Goal: Information Seeking & Learning: Learn about a topic

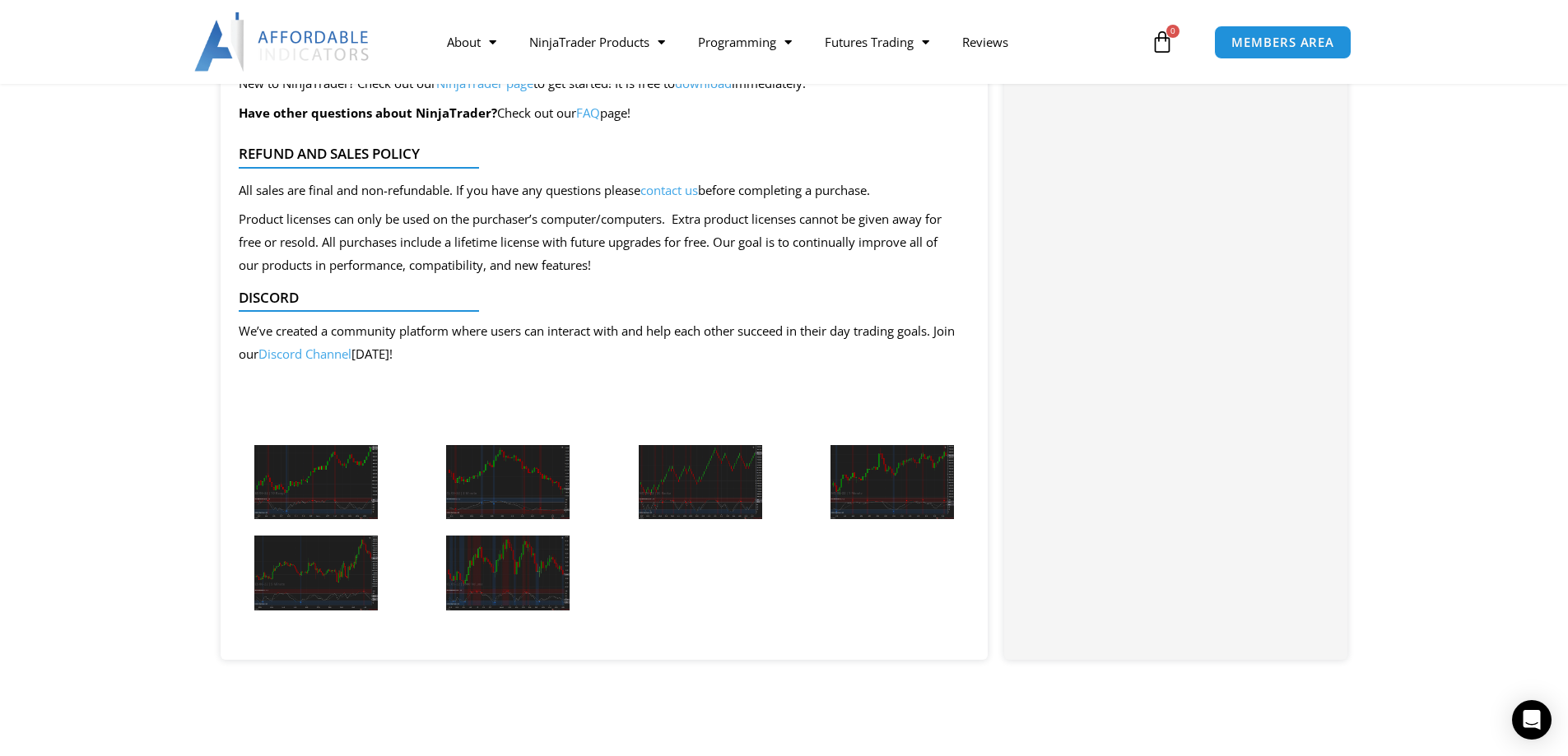
scroll to position [1893, 0]
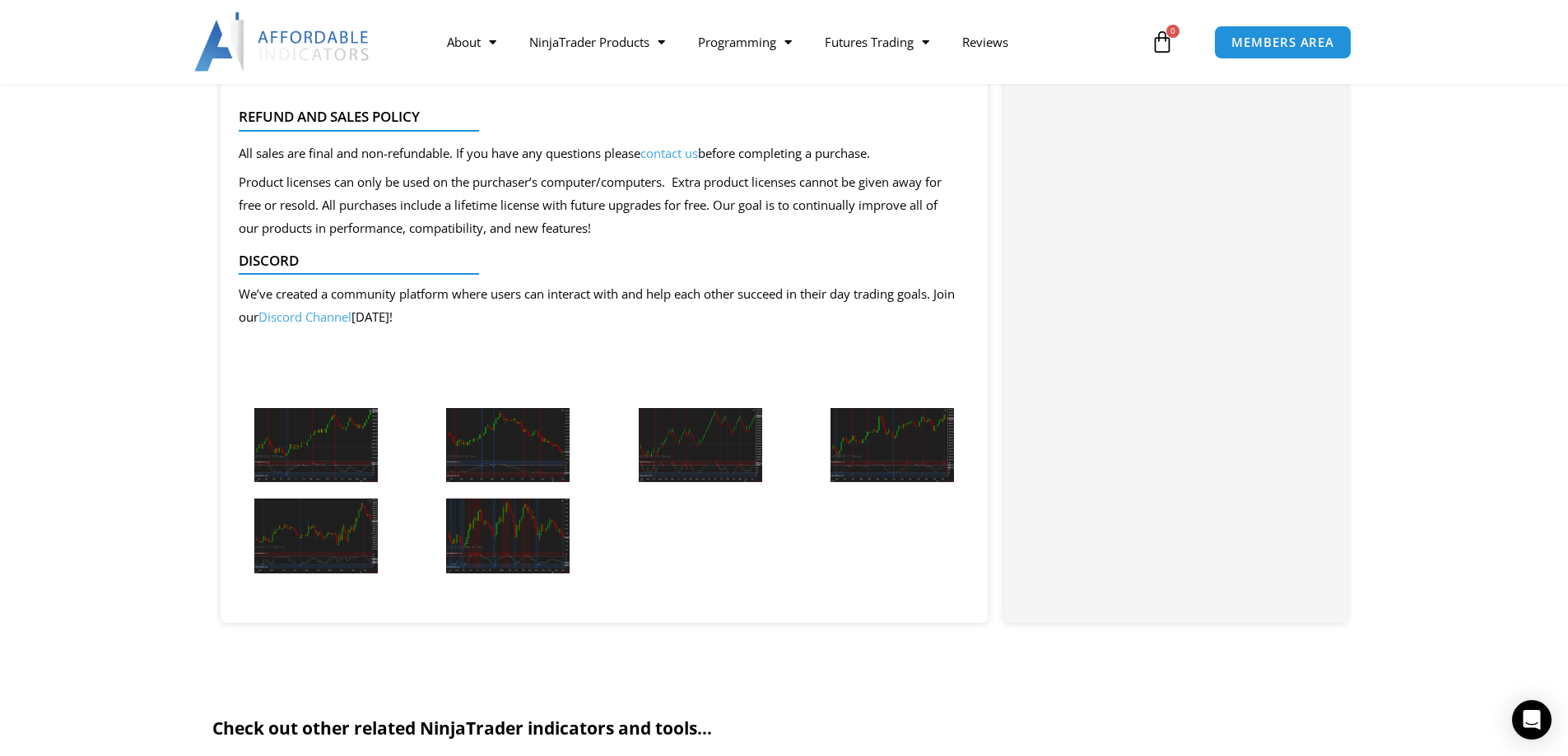
click at [308, 434] on img at bounding box center [316, 445] width 124 height 75
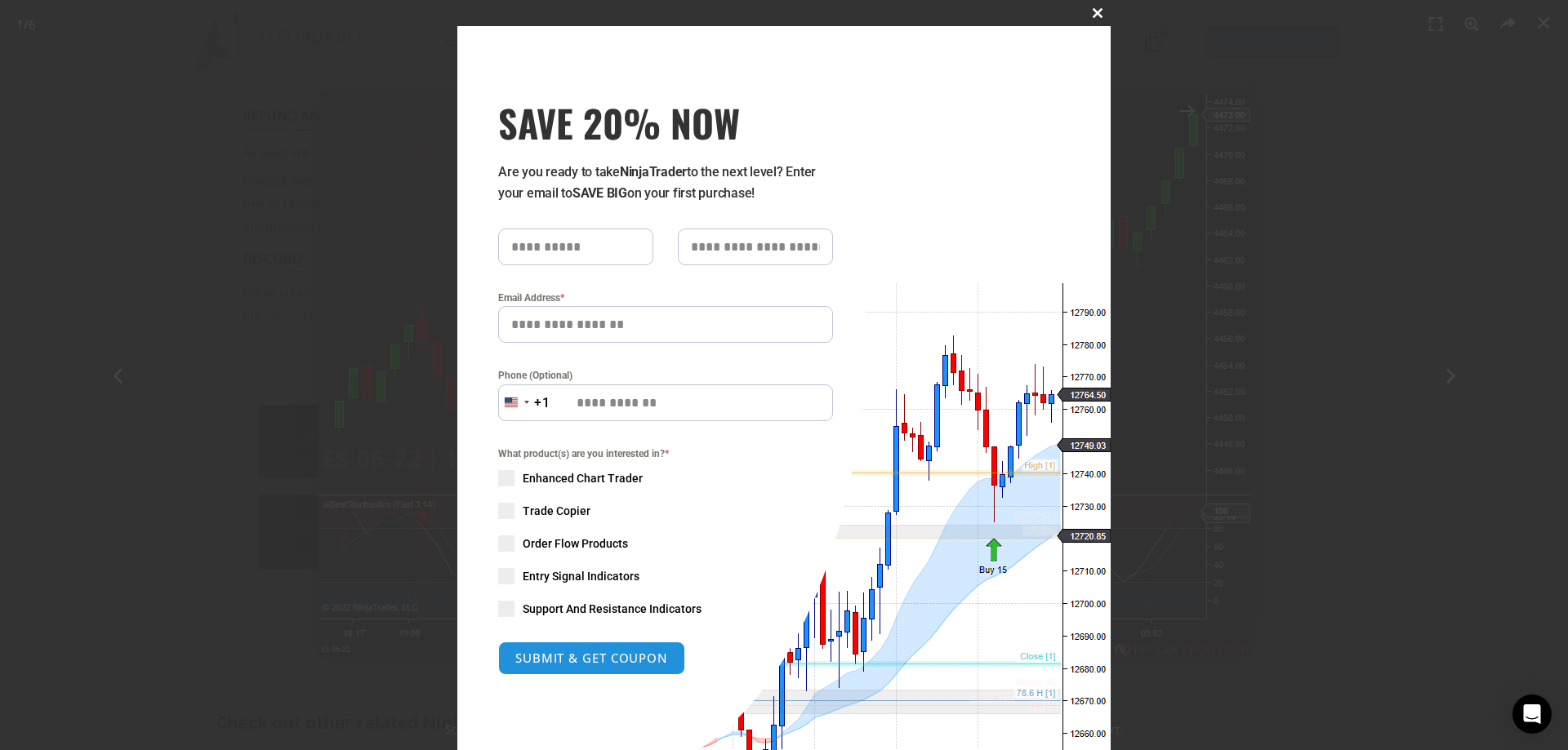
click at [1092, 12] on span at bounding box center [1097, 13] width 26 height 10
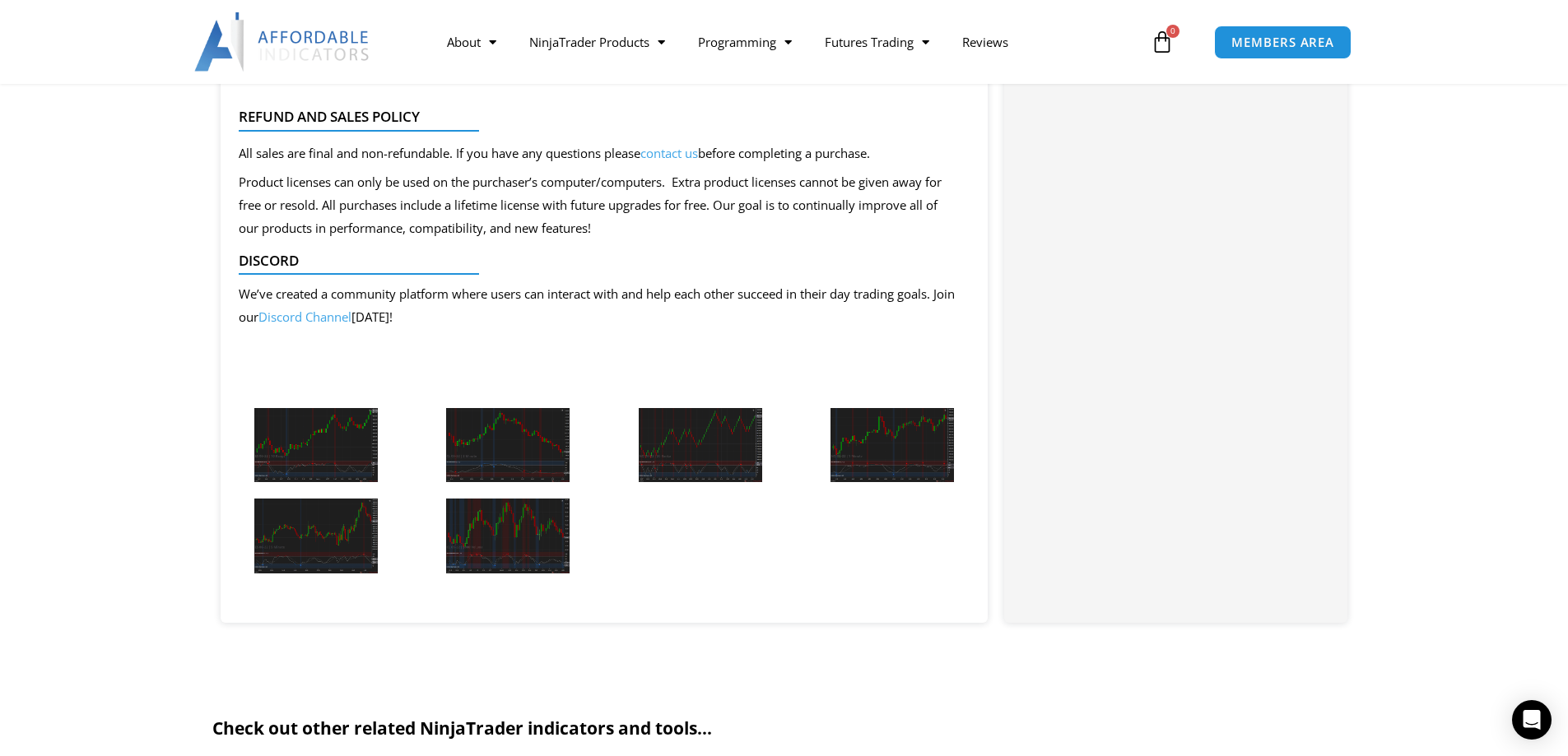
click at [305, 449] on img at bounding box center [316, 445] width 124 height 75
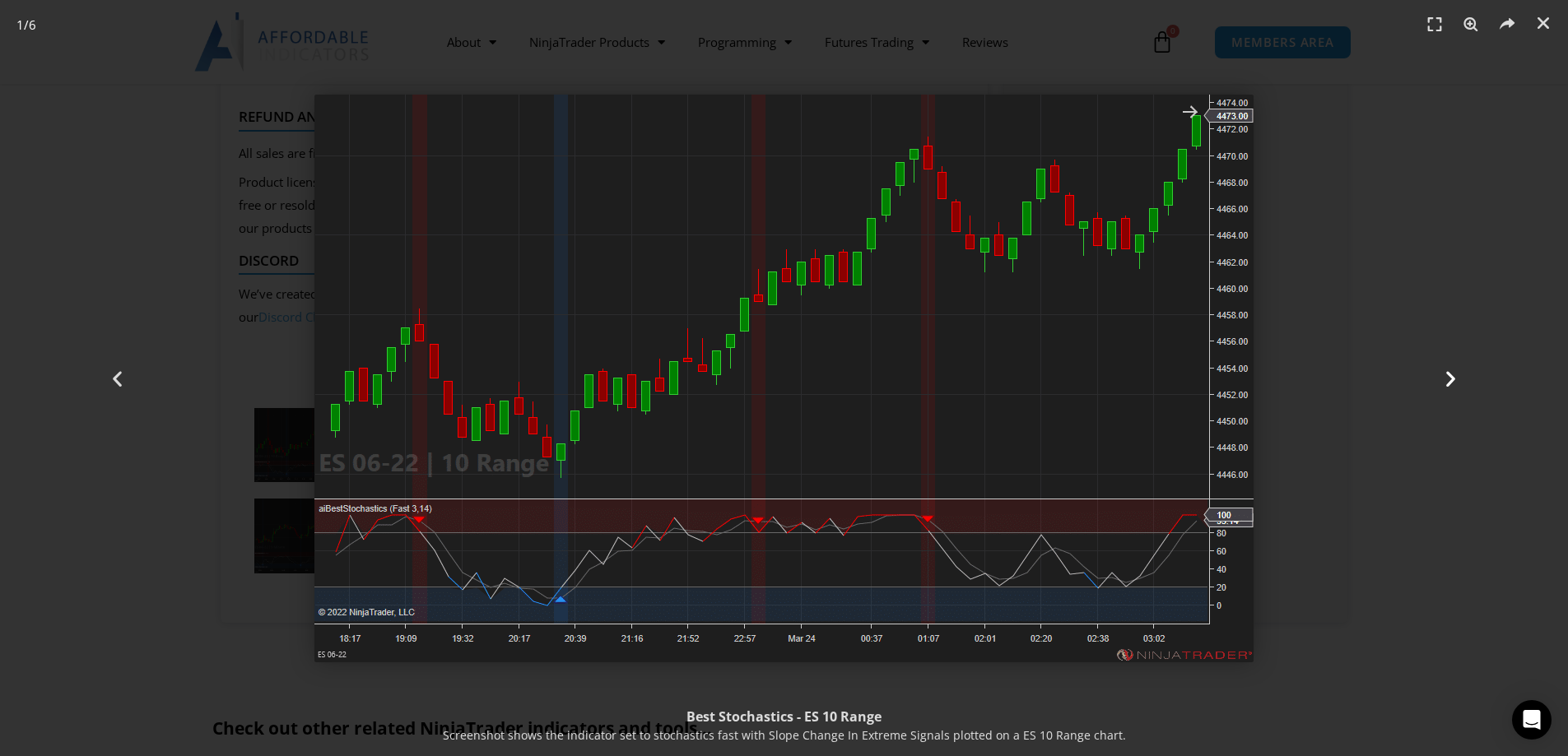
click at [1452, 375] on icon "Next slide" at bounding box center [1451, 378] width 21 height 21
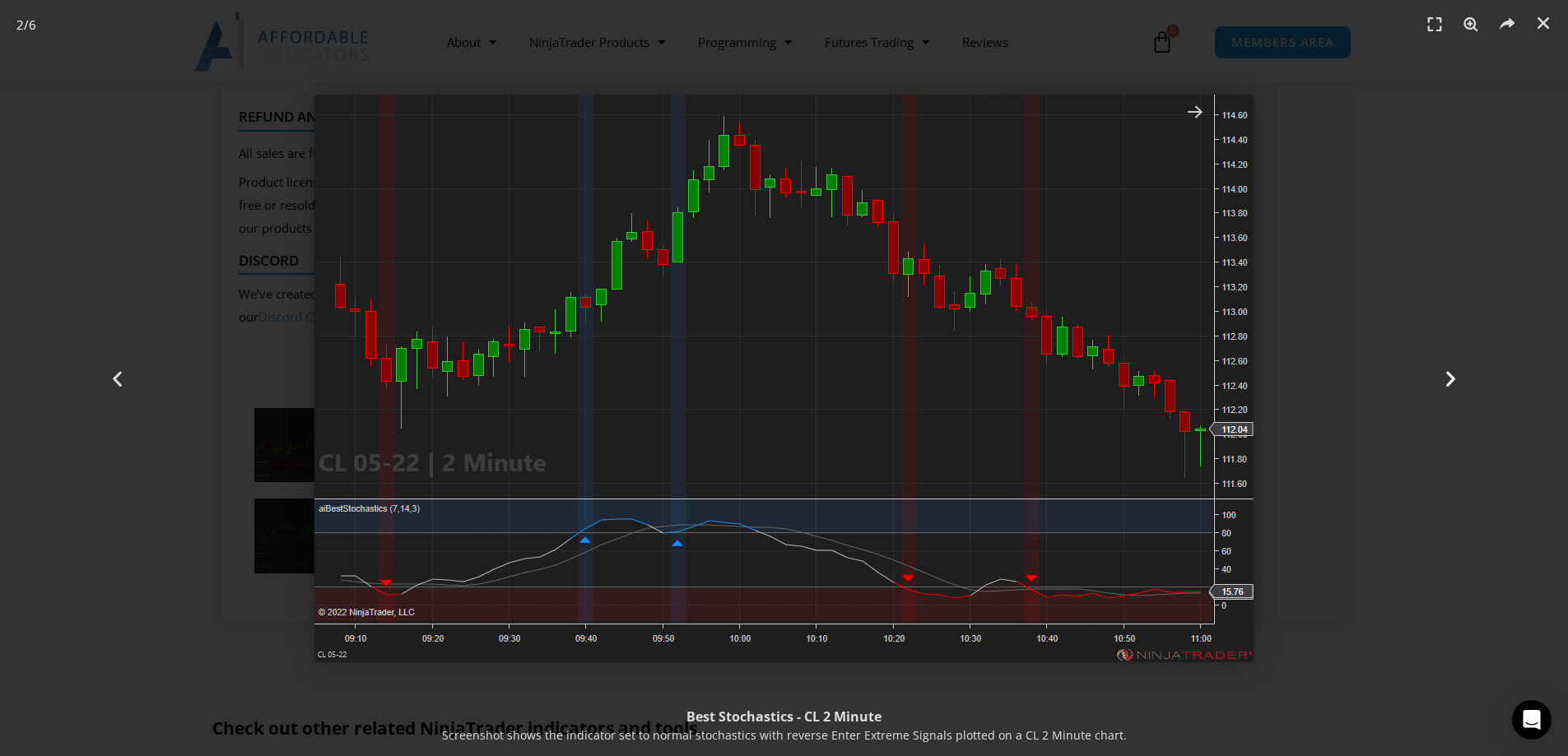
click at [1444, 371] on icon "Next slide" at bounding box center [1451, 378] width 21 height 21
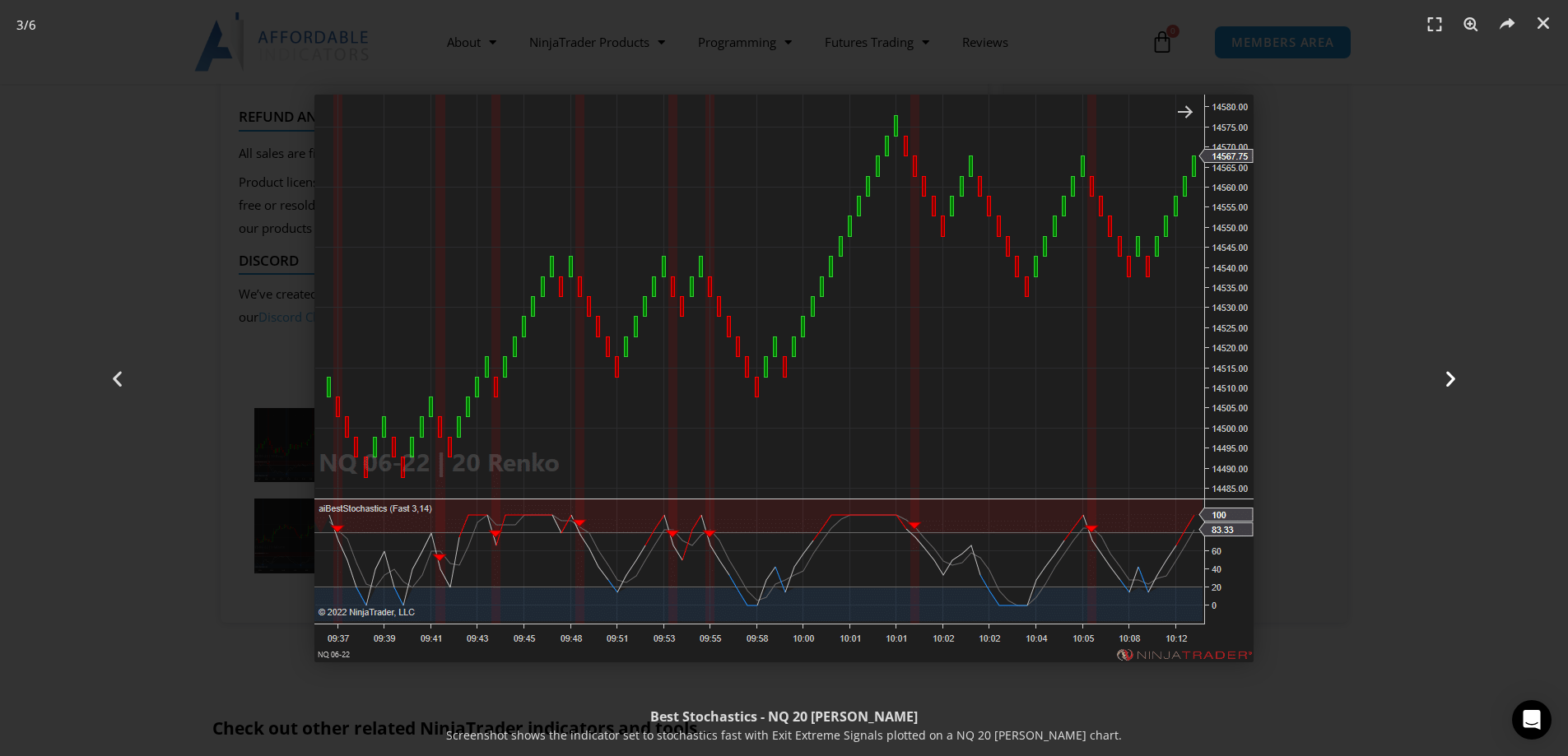
click at [1447, 378] on icon "Next slide" at bounding box center [1451, 378] width 21 height 21
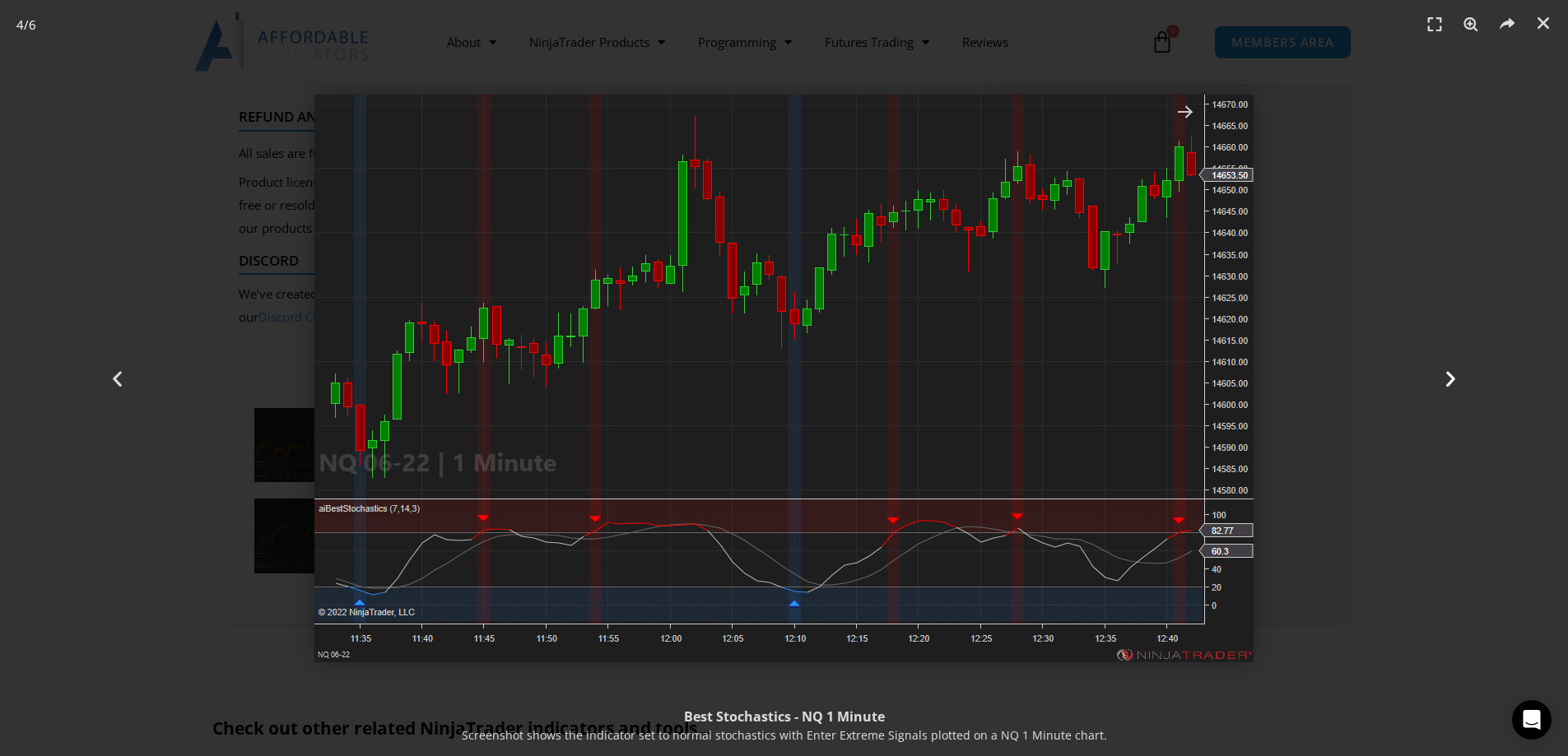
click at [1449, 375] on icon "Next slide" at bounding box center [1451, 378] width 21 height 21
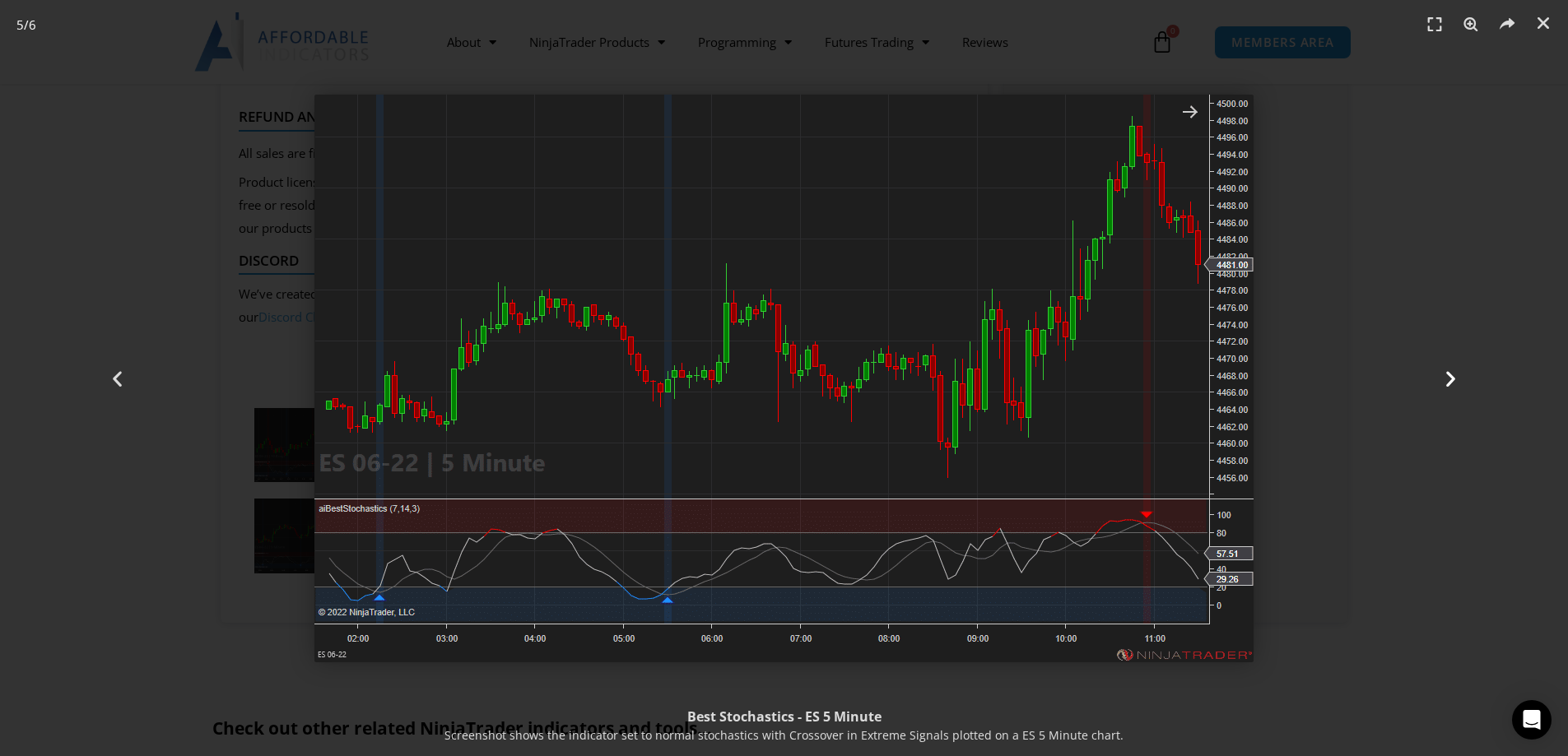
click at [1449, 374] on icon "Next slide" at bounding box center [1451, 378] width 21 height 21
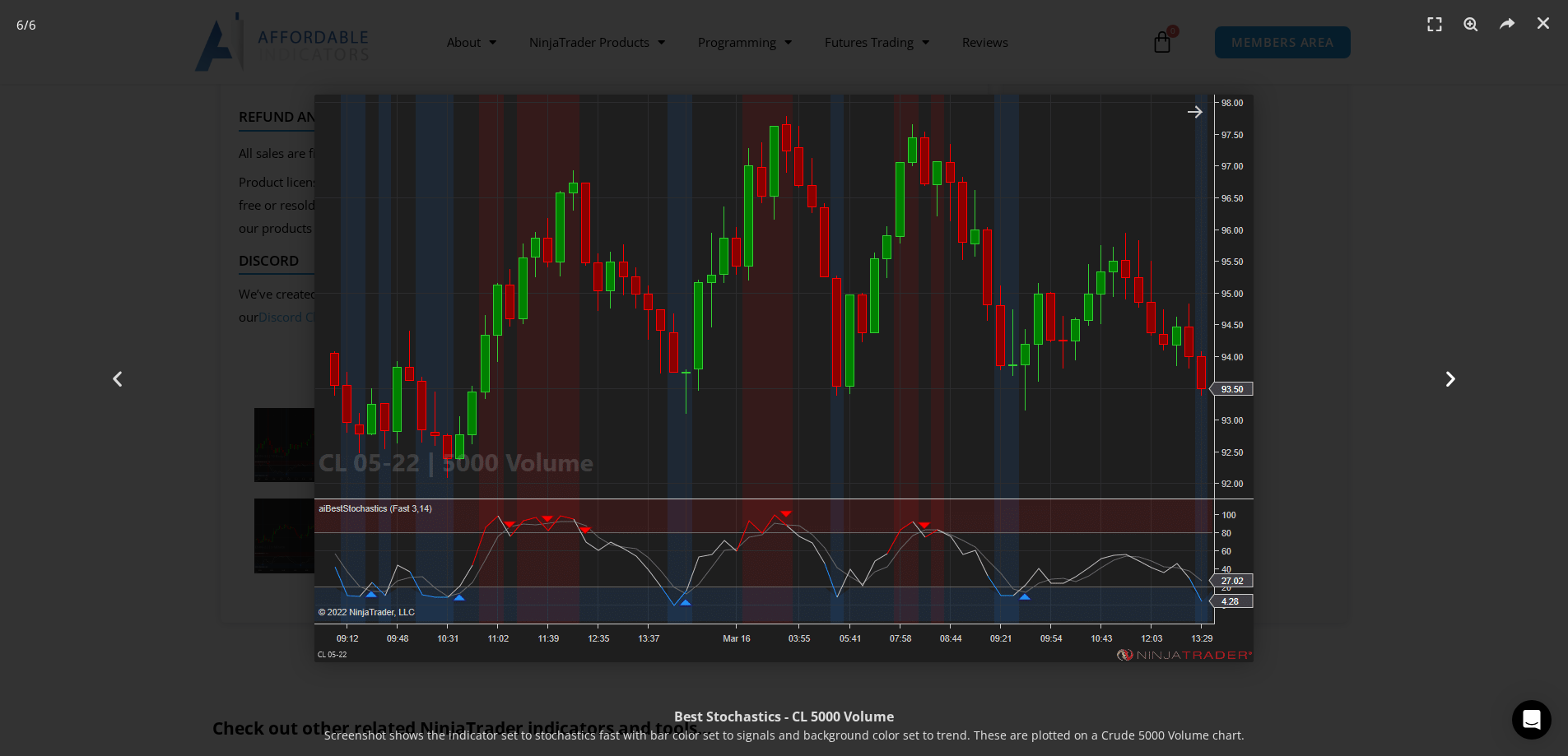
click at [1447, 372] on icon "Next slide" at bounding box center [1451, 378] width 21 height 21
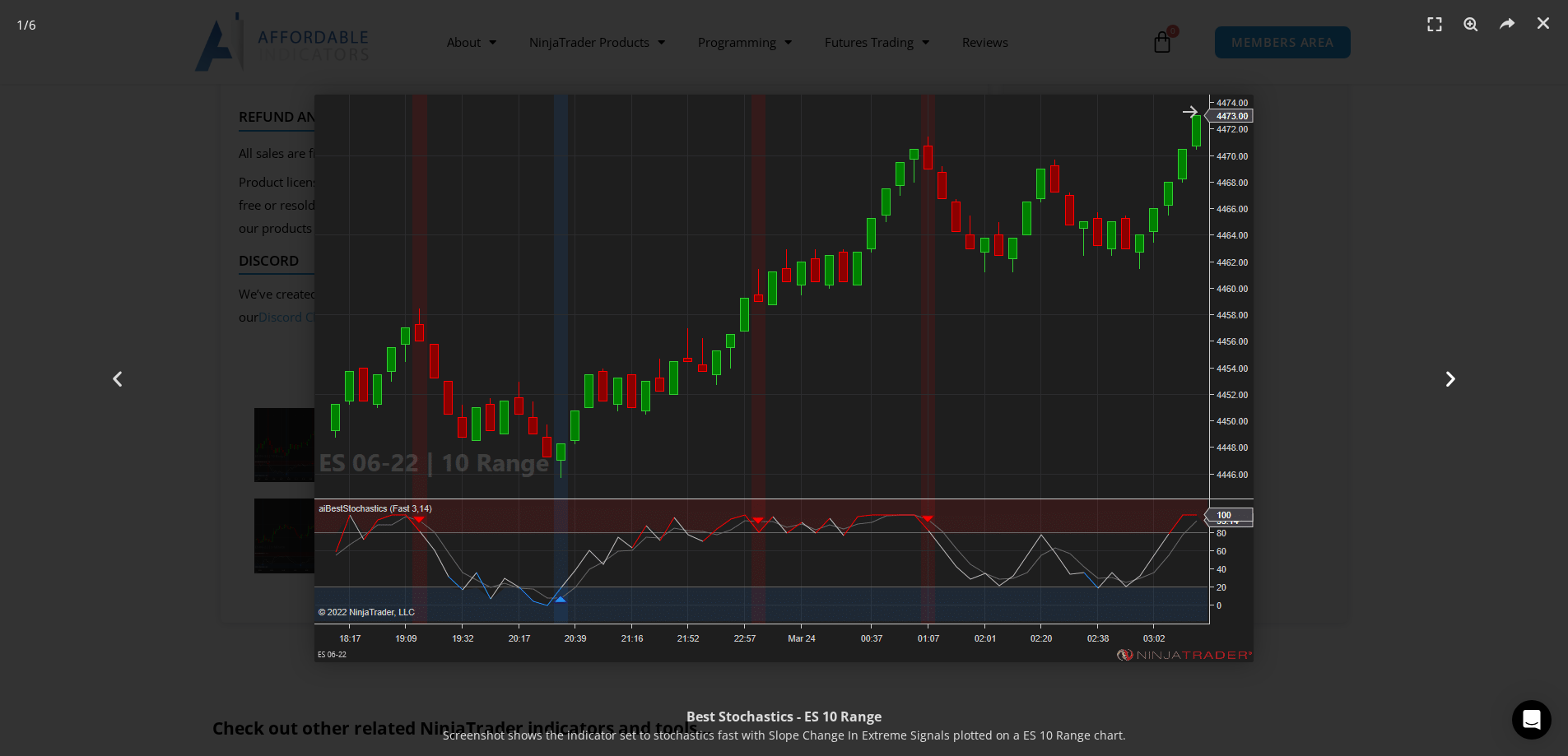
click at [1452, 381] on icon "Next slide" at bounding box center [1451, 378] width 21 height 21
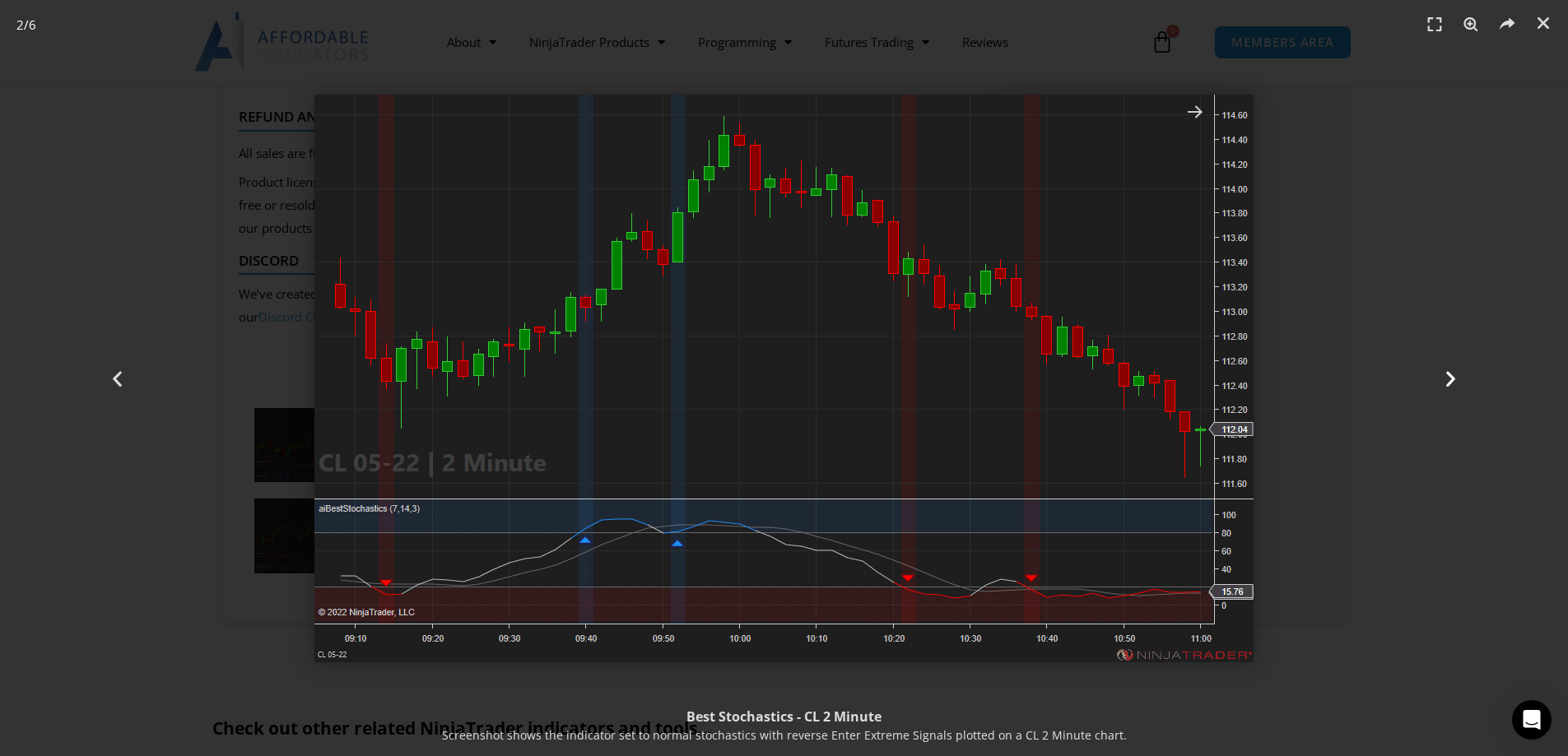
click at [1452, 381] on icon "Next slide" at bounding box center [1451, 378] width 21 height 21
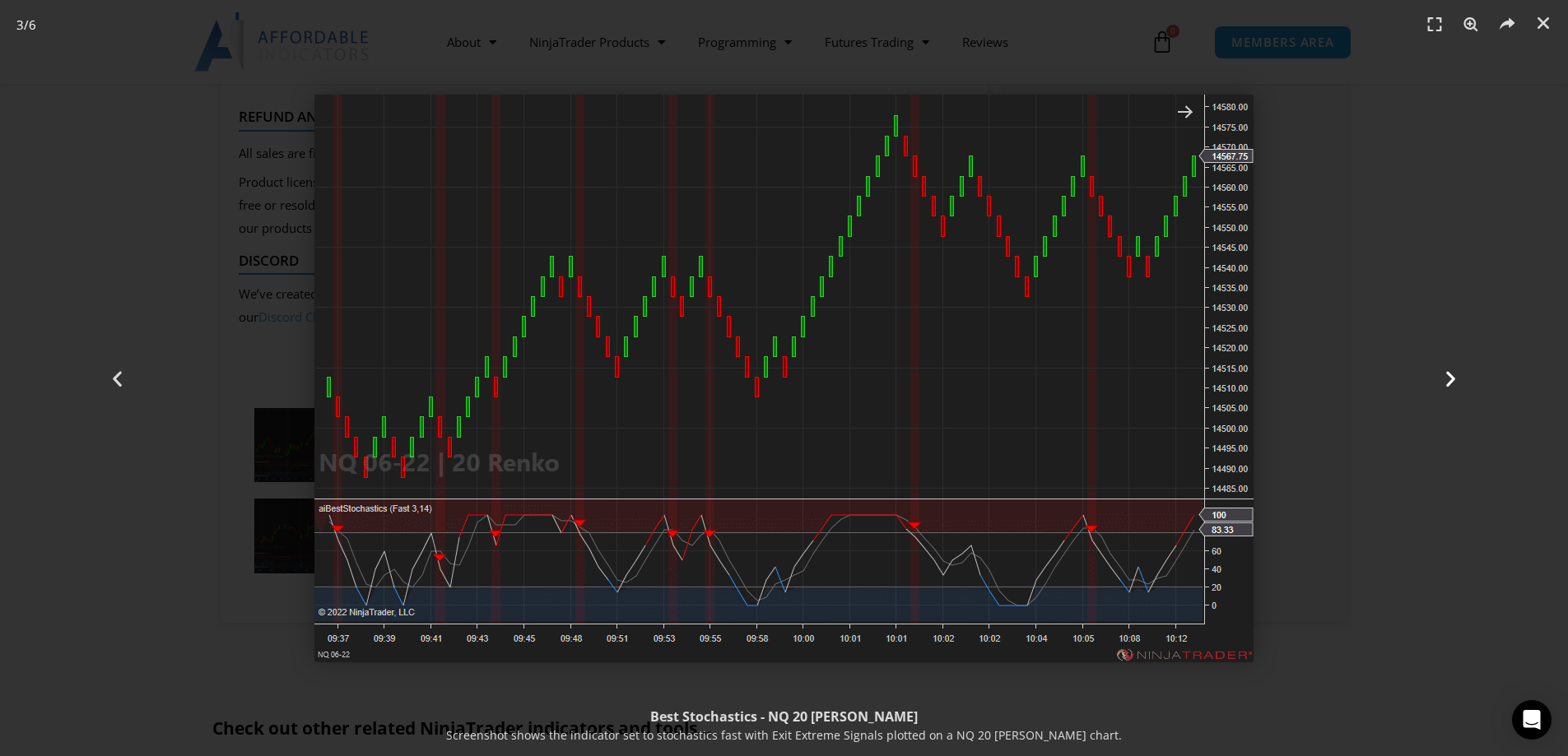
click at [1448, 376] on icon "Next slide" at bounding box center [1451, 378] width 21 height 21
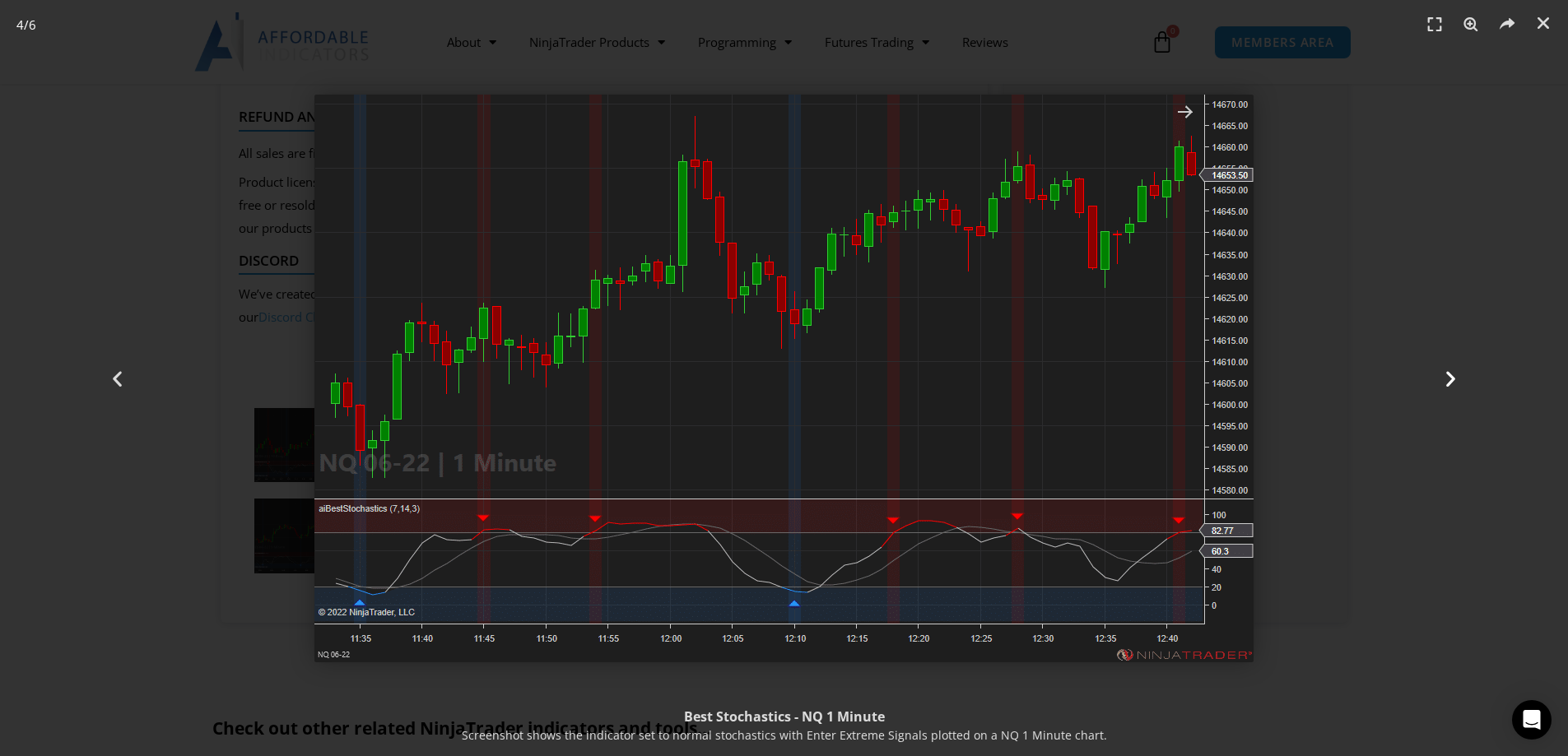
click at [1444, 373] on icon "Next slide" at bounding box center [1451, 378] width 21 height 21
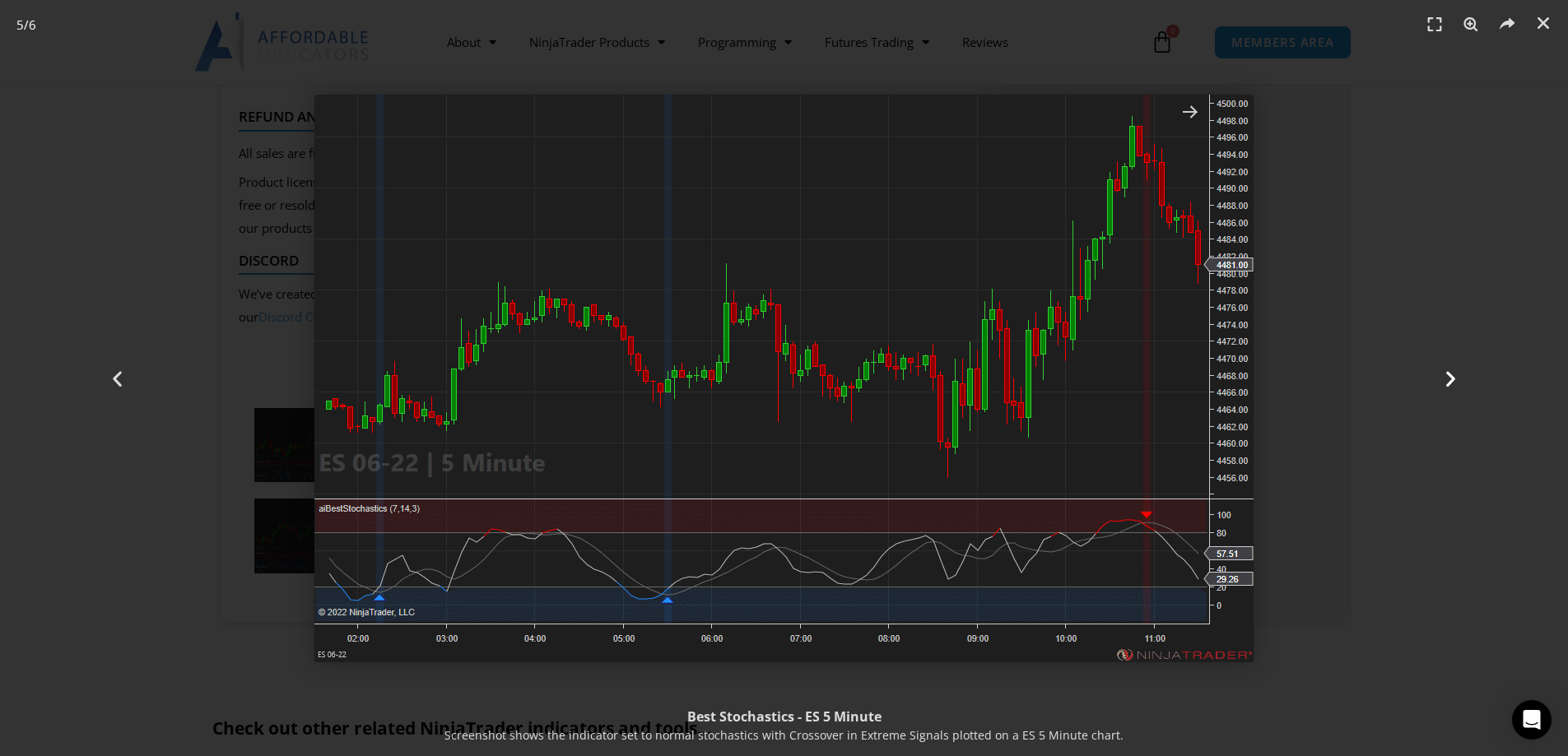
click at [1452, 374] on icon "Next slide" at bounding box center [1451, 378] width 21 height 21
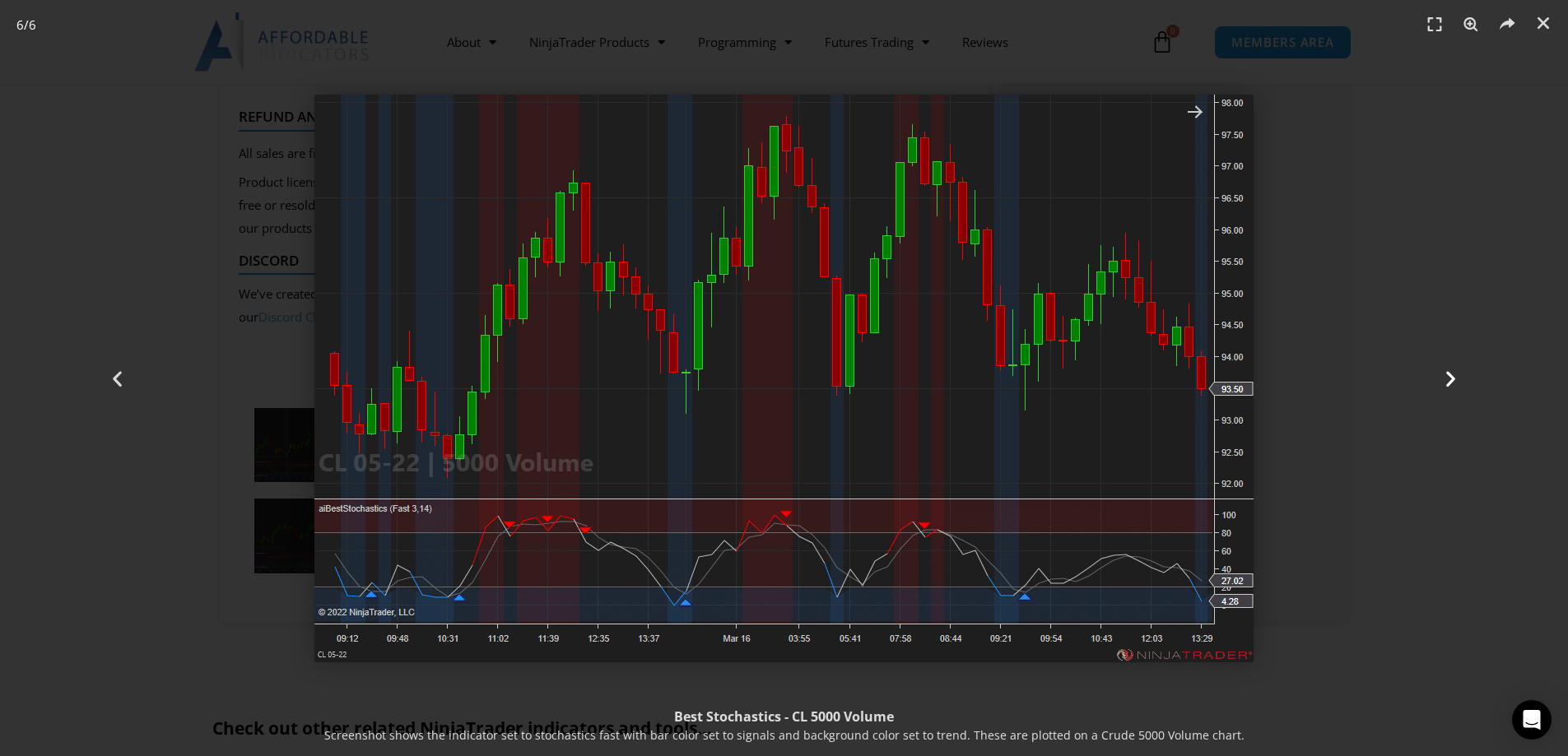
click at [1448, 378] on icon "Next slide" at bounding box center [1451, 378] width 21 height 21
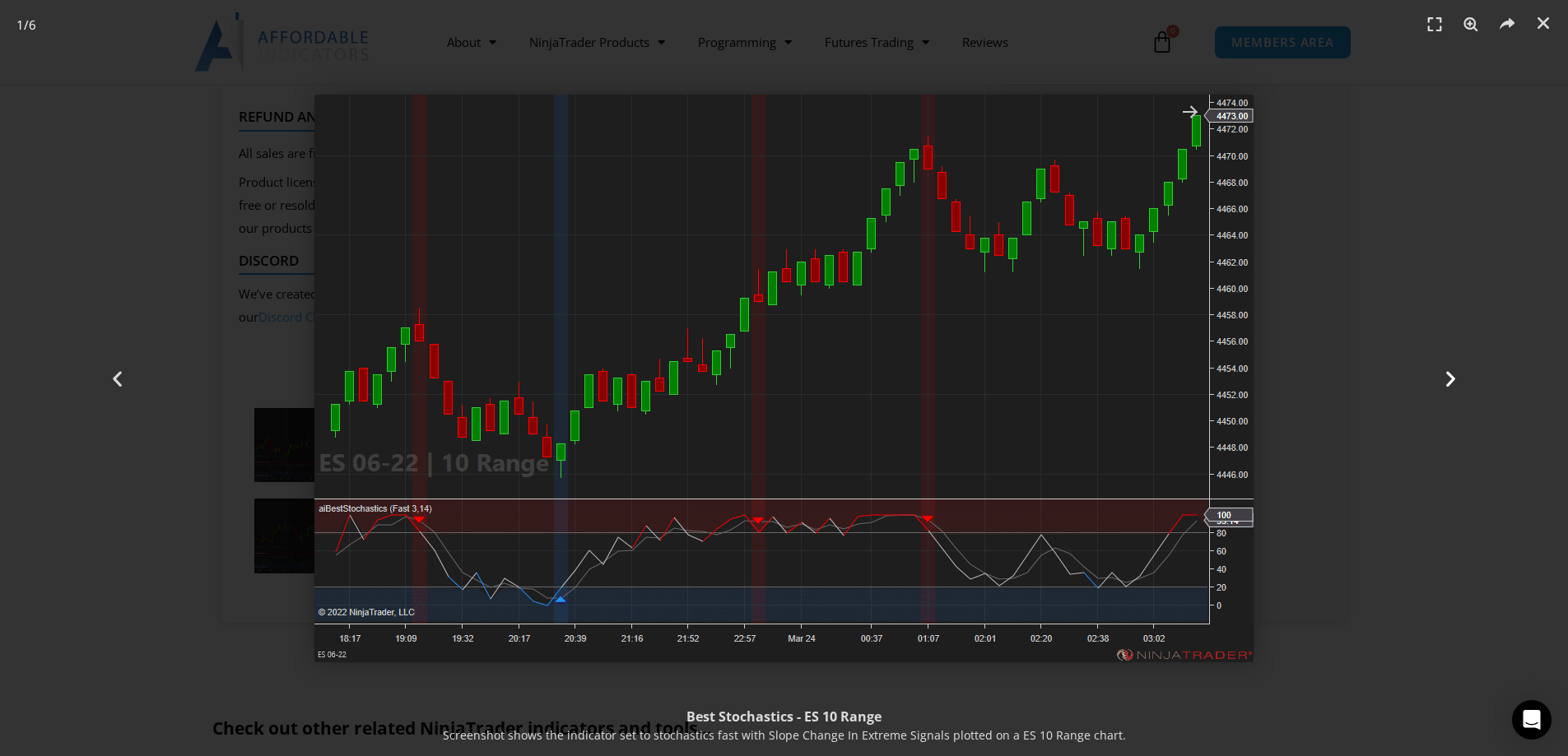
click at [1452, 376] on icon "Next slide" at bounding box center [1451, 378] width 21 height 21
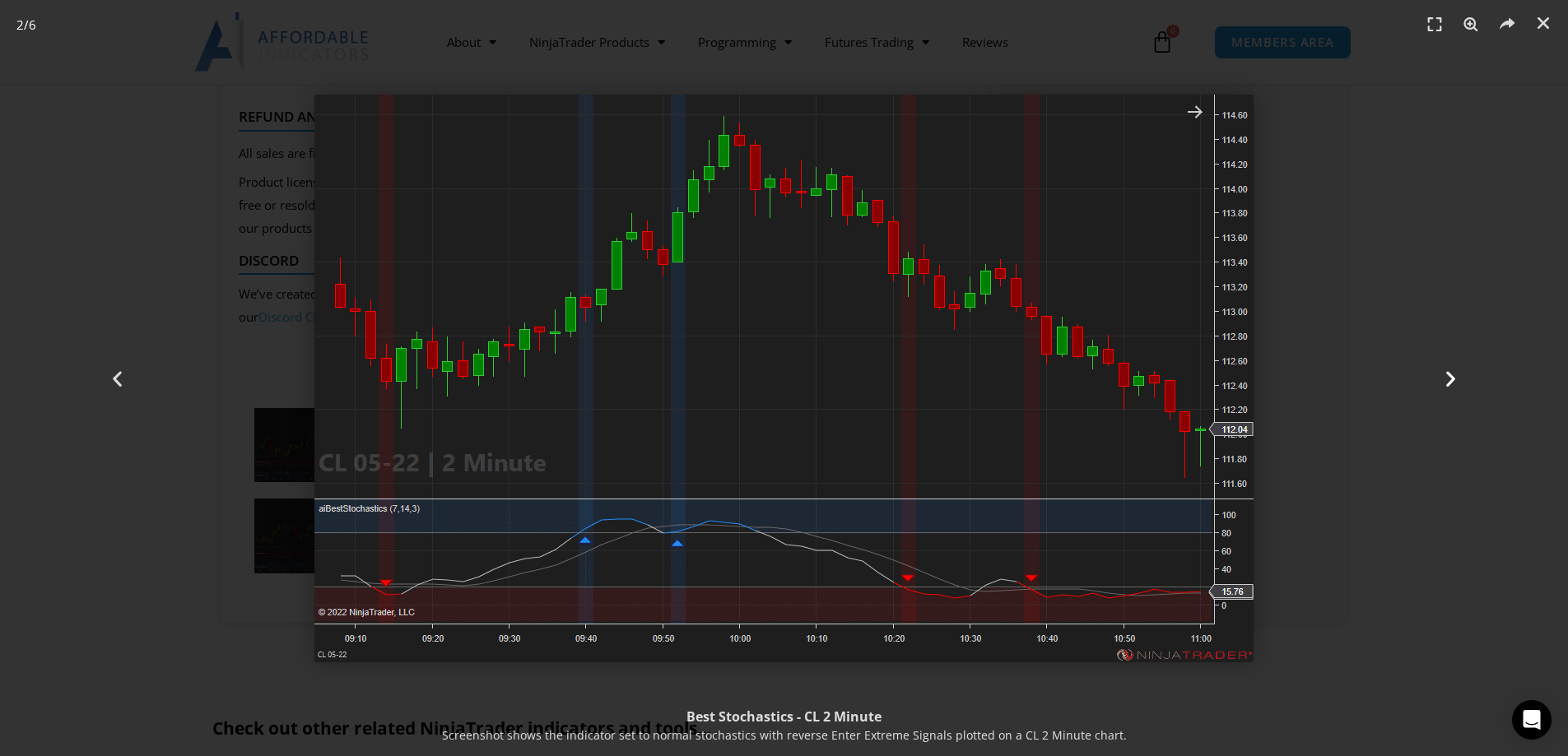
click at [1452, 373] on icon "Next slide" at bounding box center [1451, 378] width 21 height 21
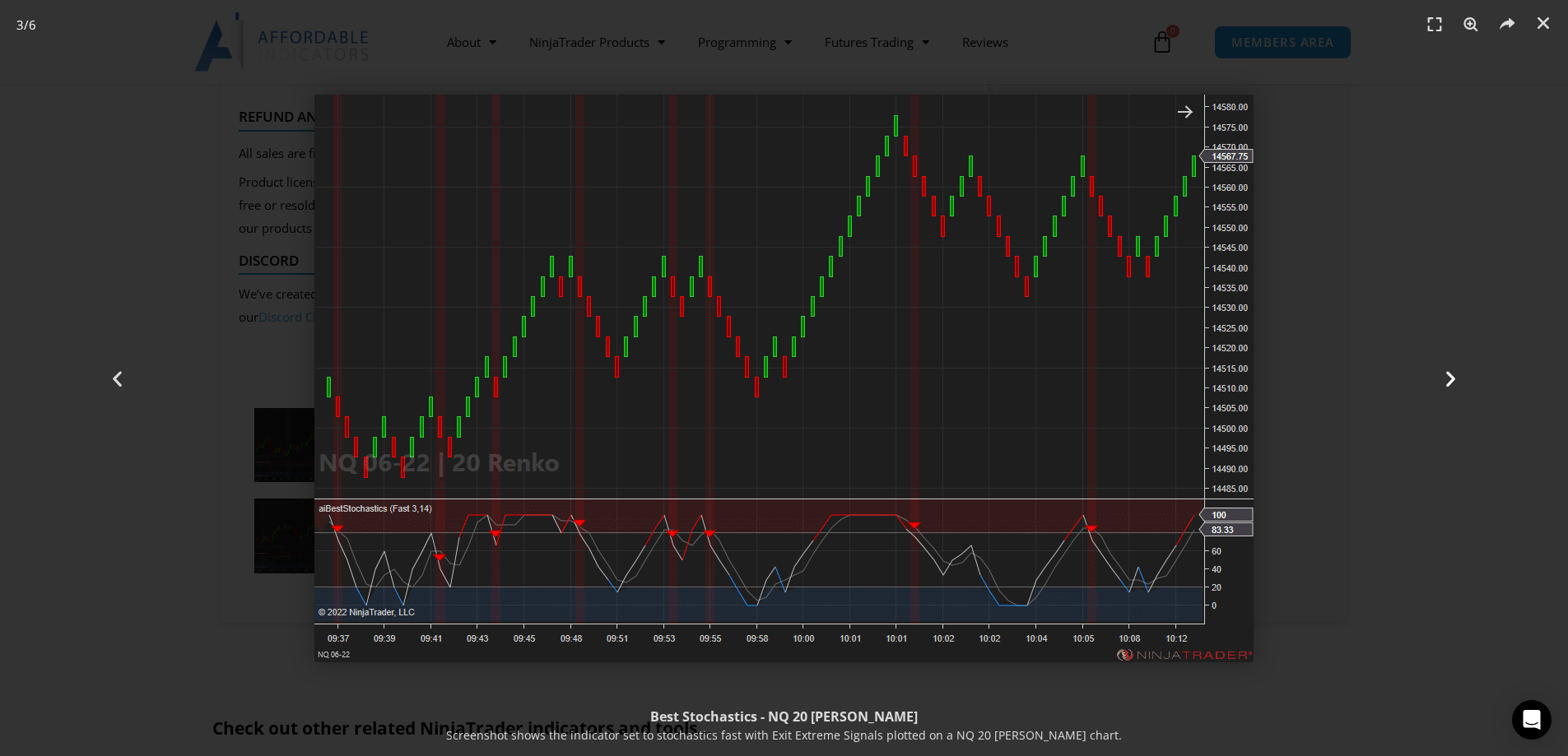
click at [1444, 378] on icon "Next slide" at bounding box center [1451, 378] width 21 height 21
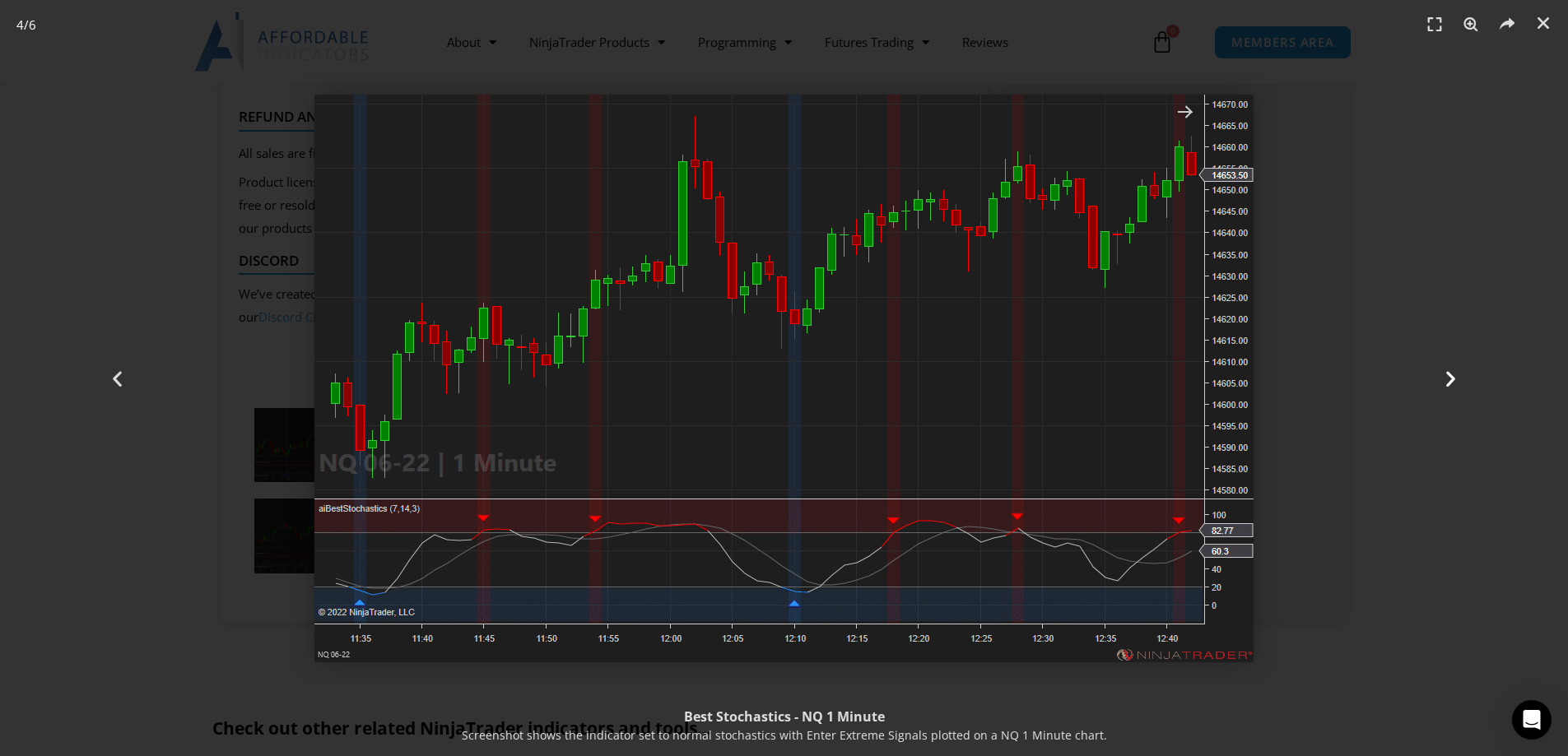
click at [1452, 376] on icon "Next slide" at bounding box center [1451, 378] width 21 height 21
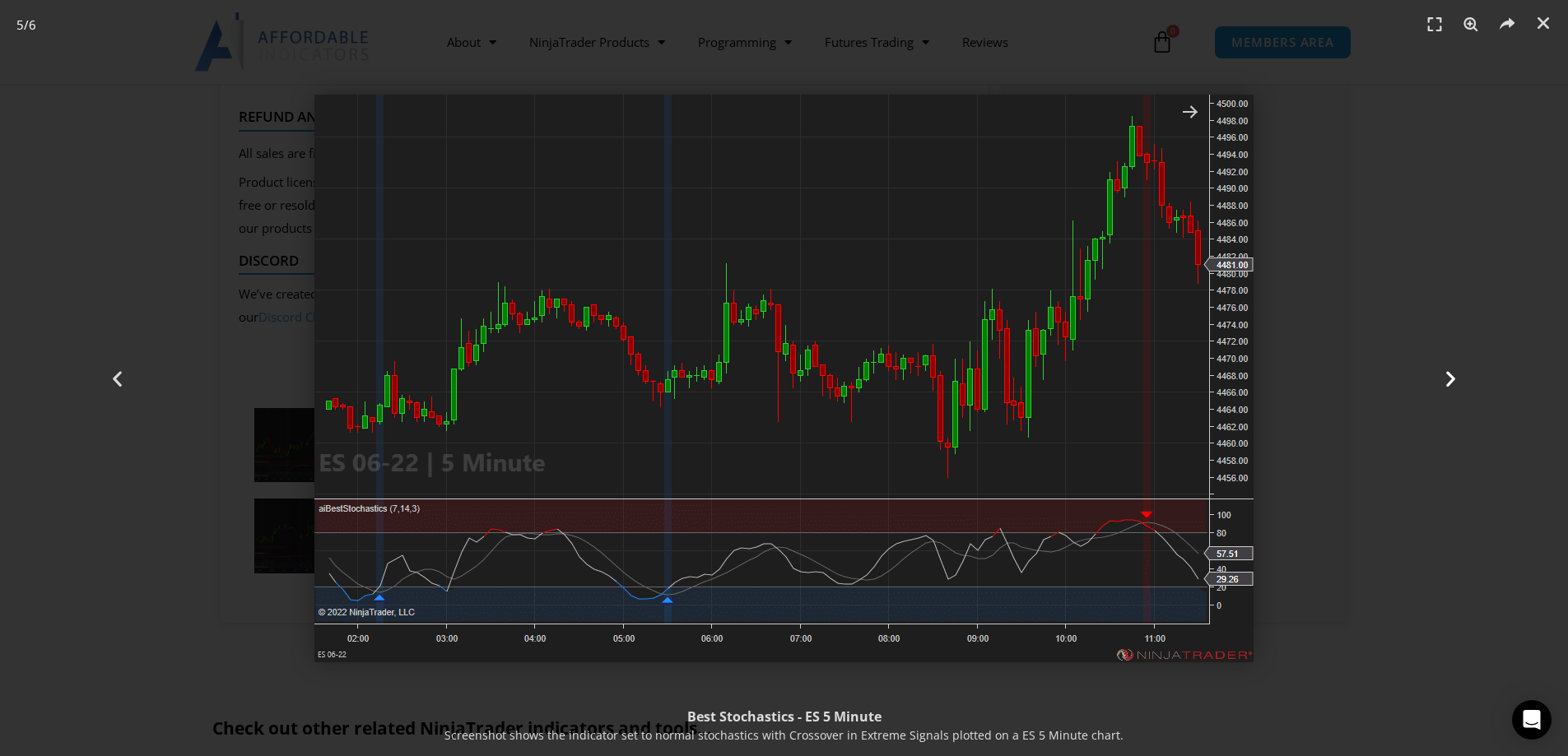
click at [1452, 376] on icon "Next slide" at bounding box center [1451, 378] width 21 height 21
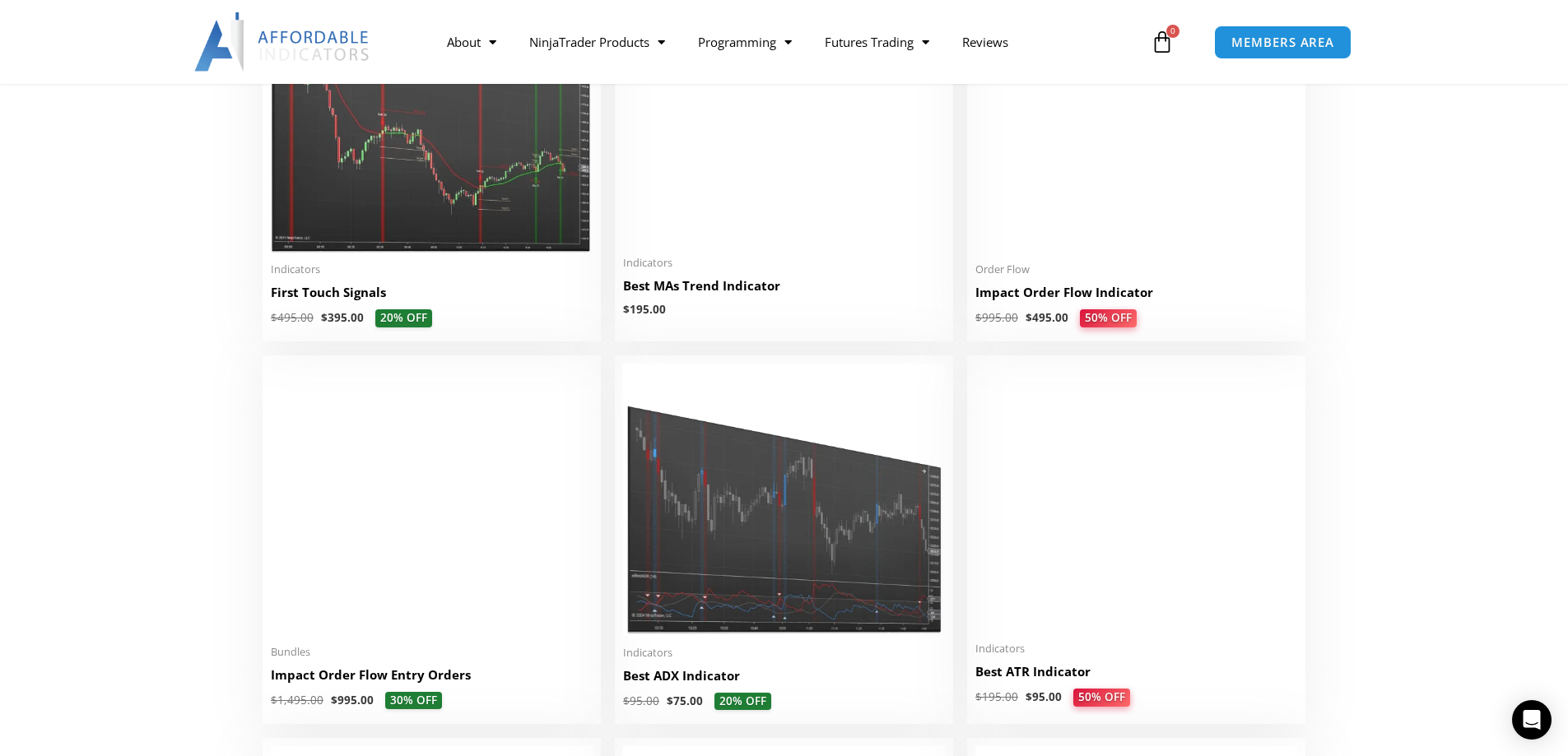
scroll to position [2139, 0]
